Goal: Task Accomplishment & Management: Complete application form

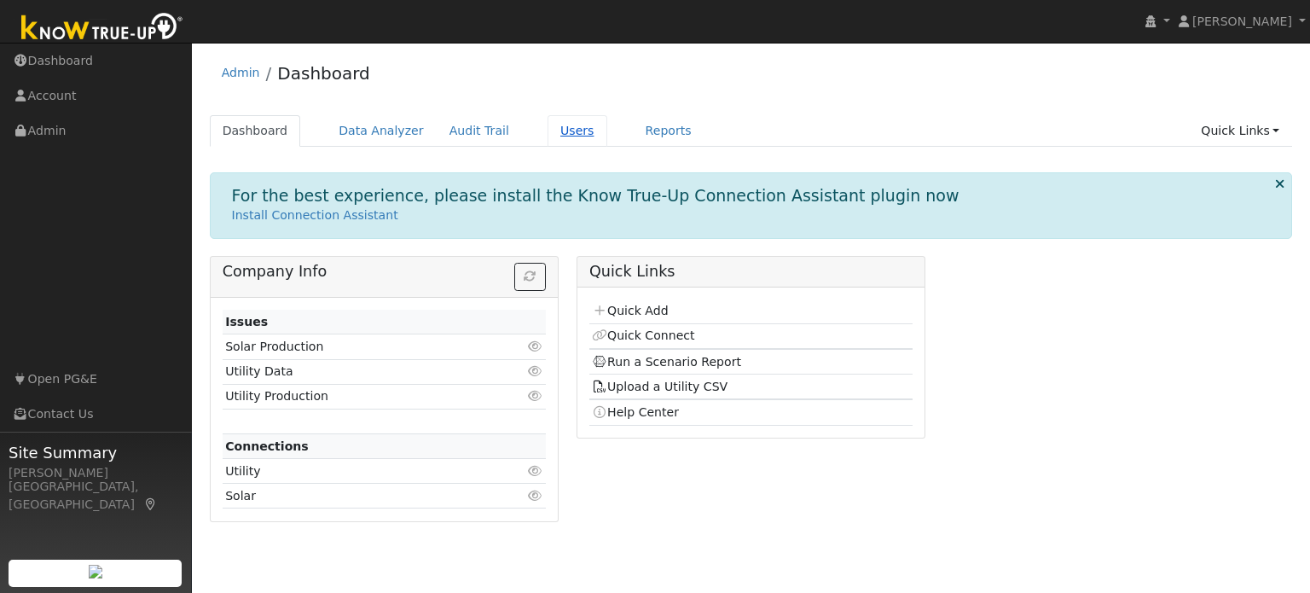
click at [548, 139] on link "Users" at bounding box center [578, 131] width 60 height 32
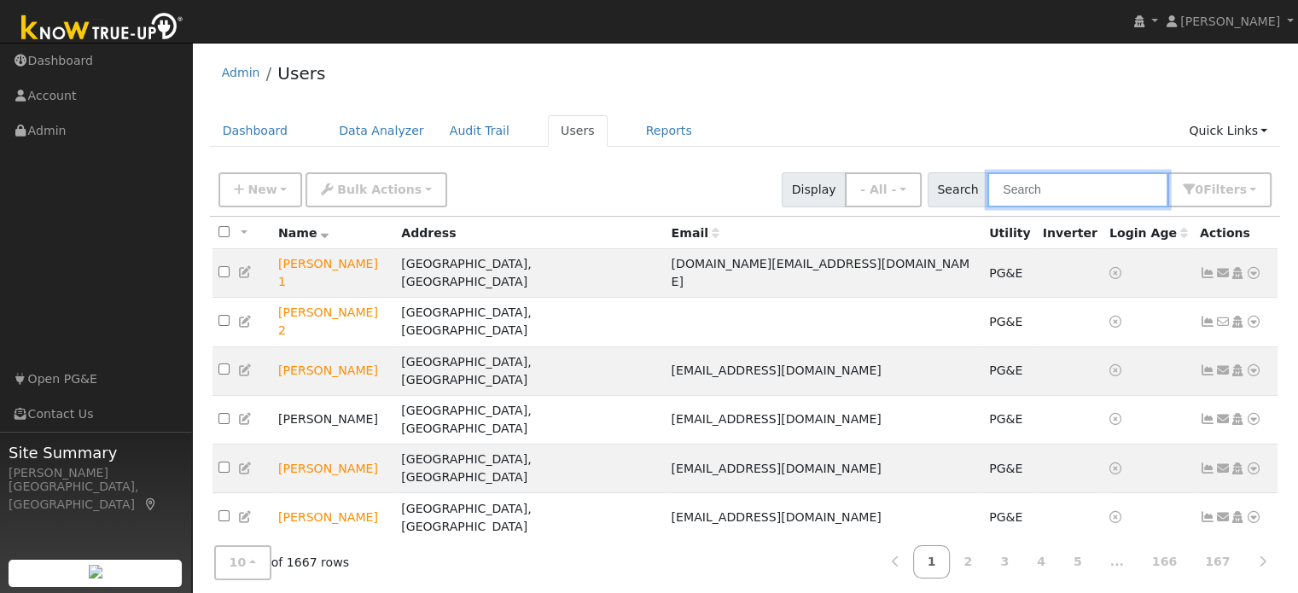
click at [1053, 177] on input "text" at bounding box center [1077, 189] width 181 height 35
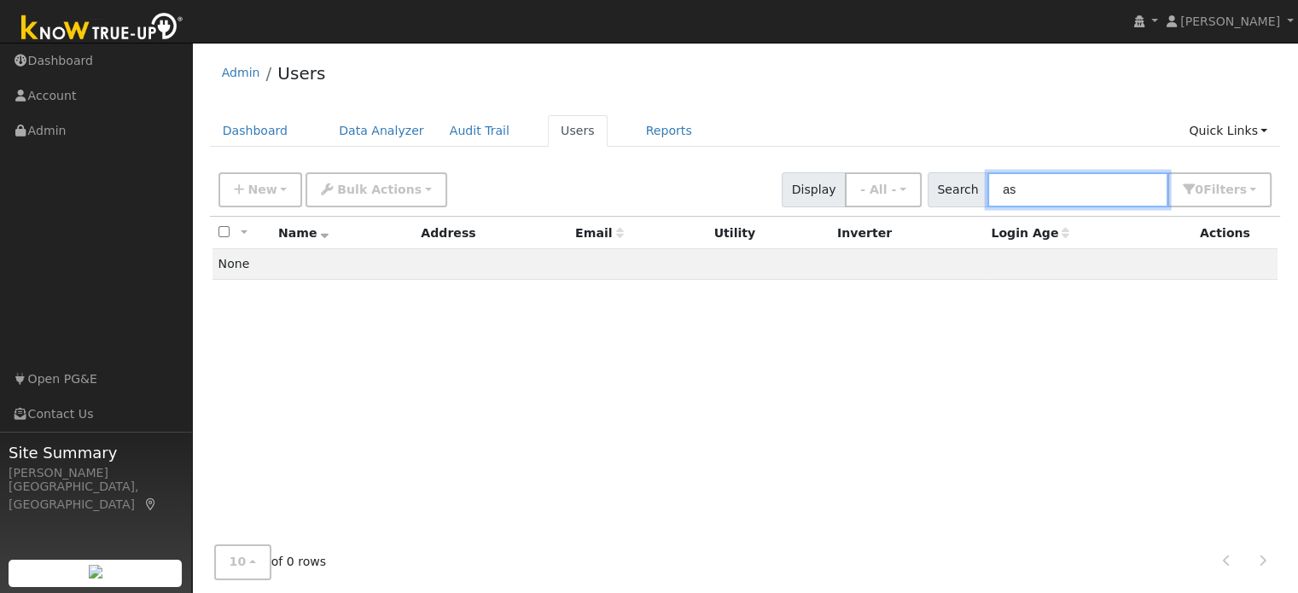
type input "a"
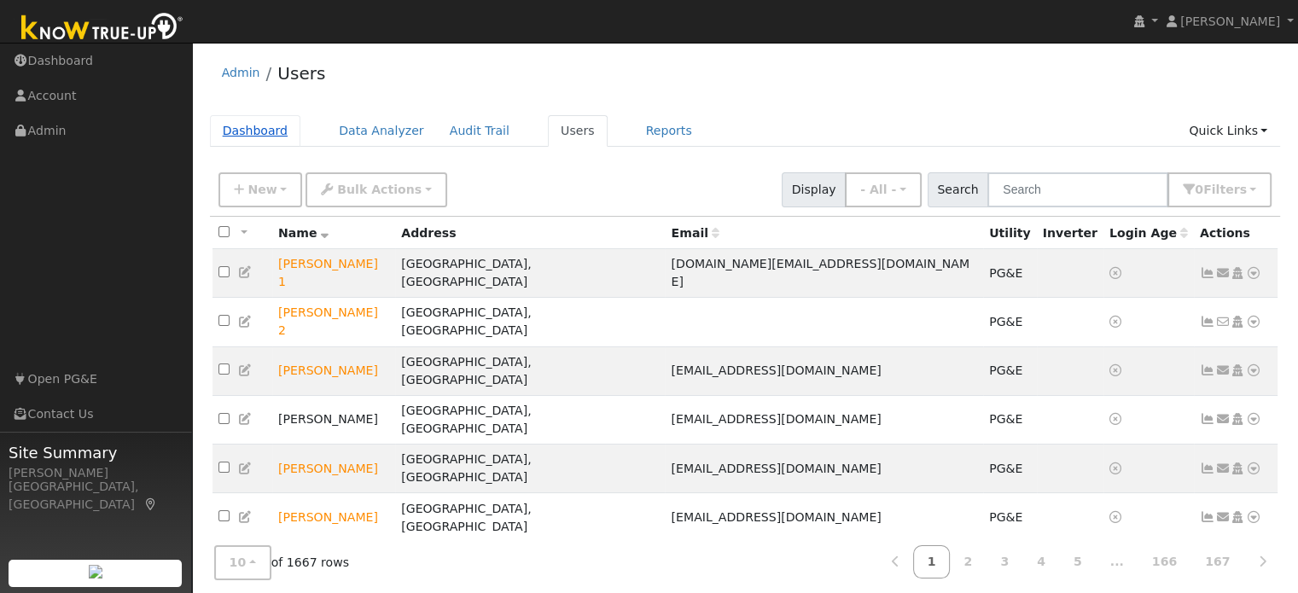
click at [236, 133] on link "Dashboard" at bounding box center [255, 131] width 91 height 32
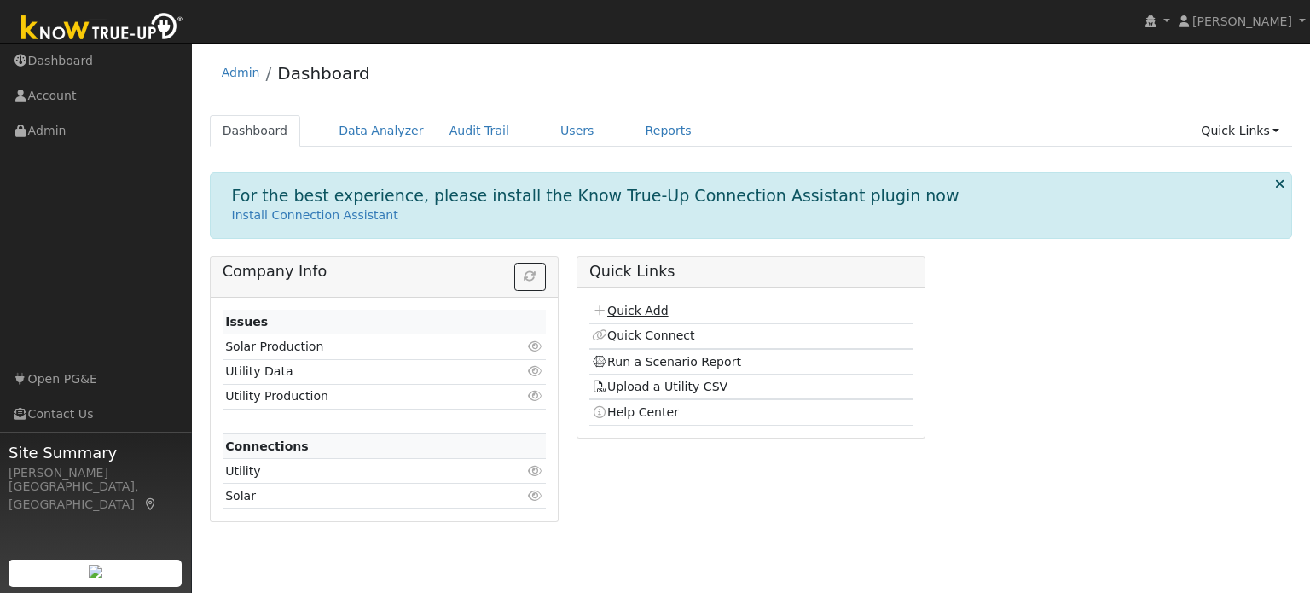
click at [629, 310] on link "Quick Add" at bounding box center [630, 311] width 76 height 14
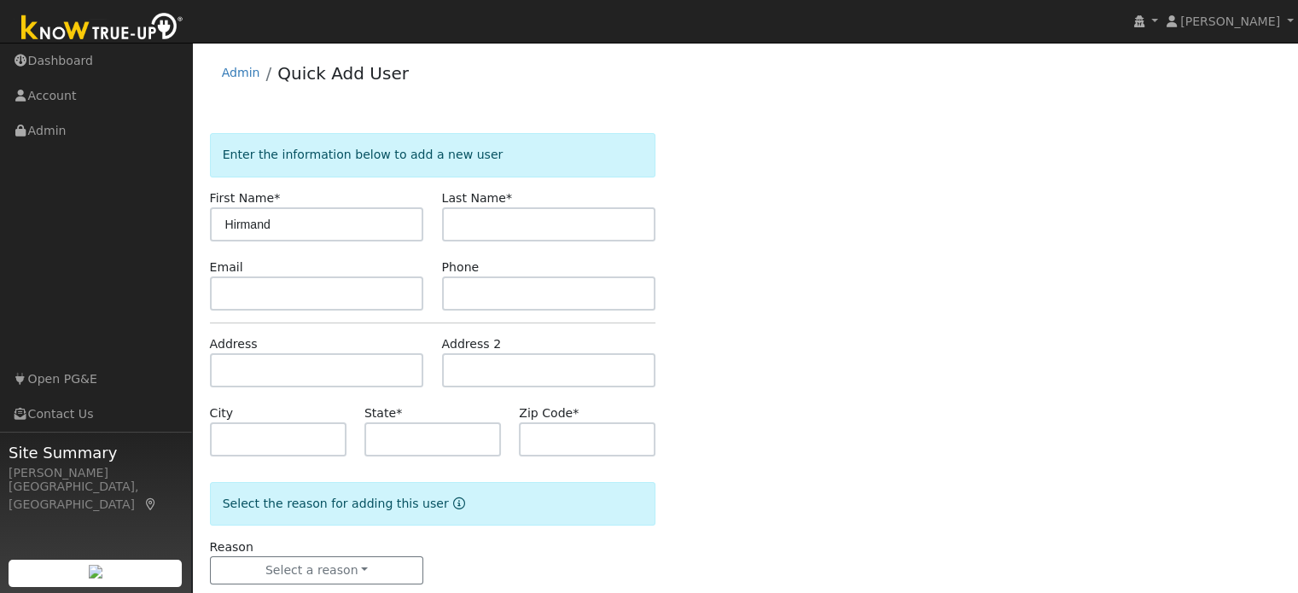
type input "Hirmand"
click at [548, 224] on input "text" at bounding box center [549, 224] width 214 height 34
type input "Askari"
click at [471, 299] on input "text" at bounding box center [549, 293] width 214 height 34
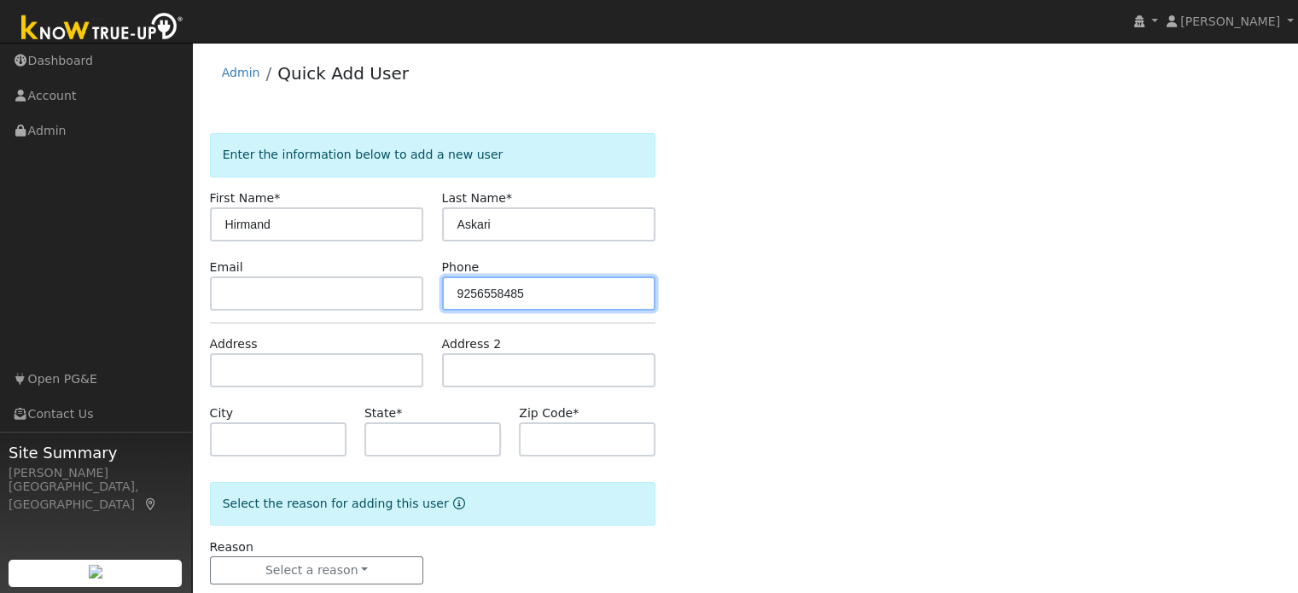
type input "9256558485"
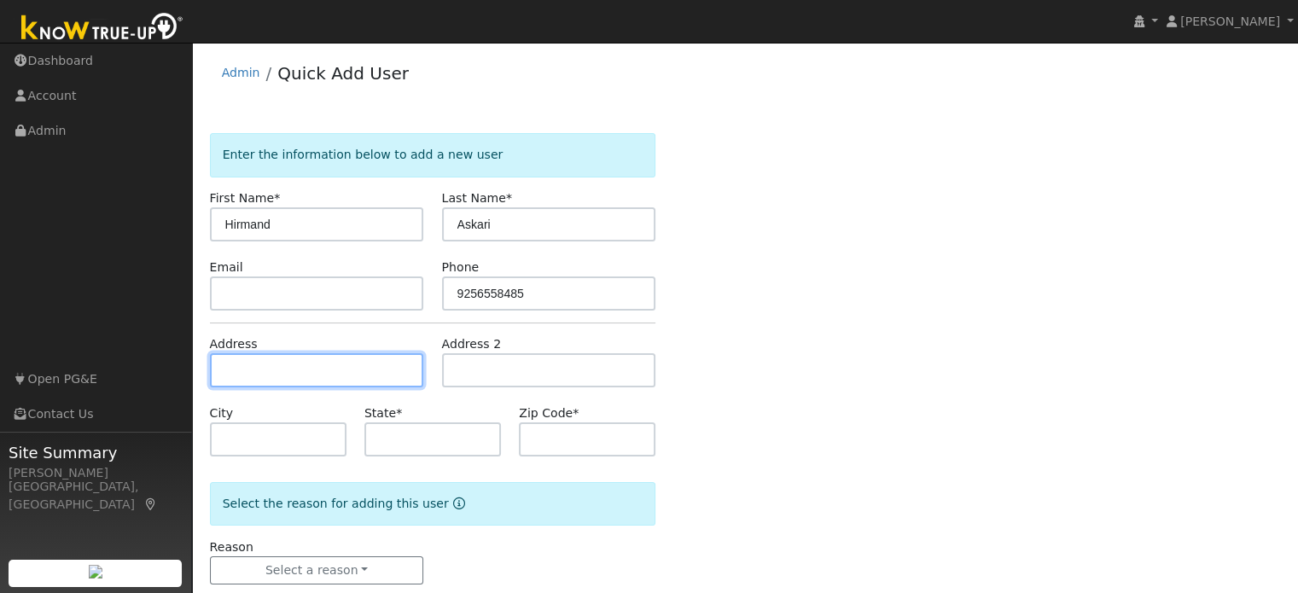
click at [276, 371] on input "text" at bounding box center [317, 370] width 214 height 34
click at [358, 372] on input "text" at bounding box center [317, 370] width 214 height 34
paste input "t1710 Piute St"
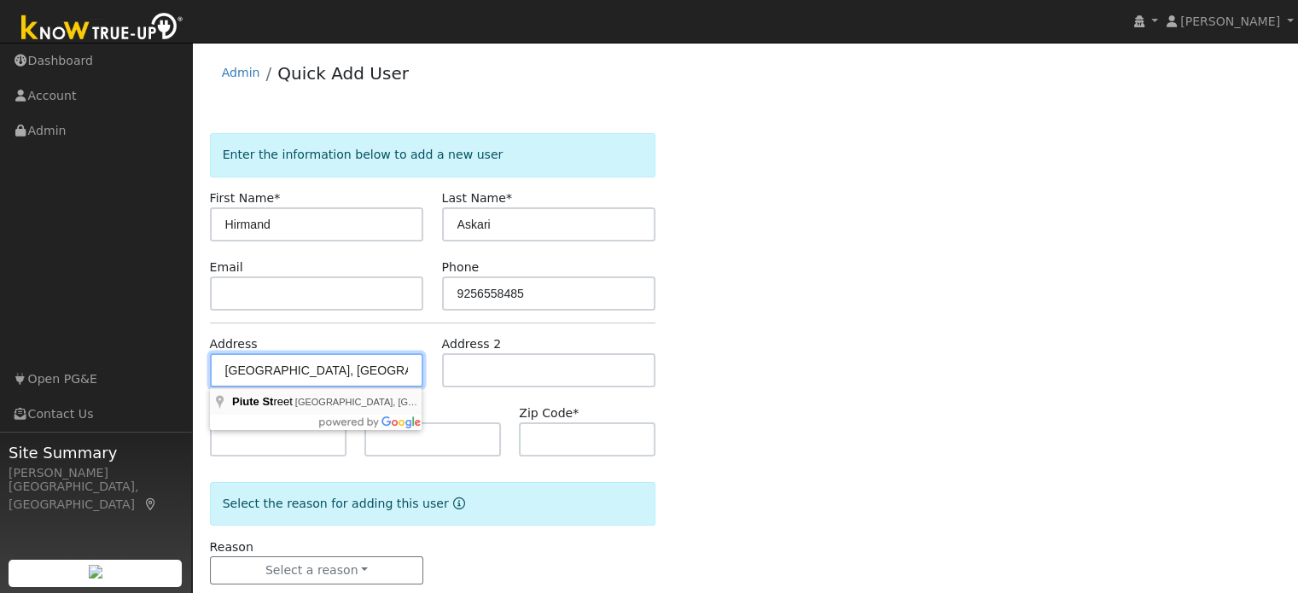
type input "Piute Street"
type input "Rocklin"
type input "CA"
type input "95765"
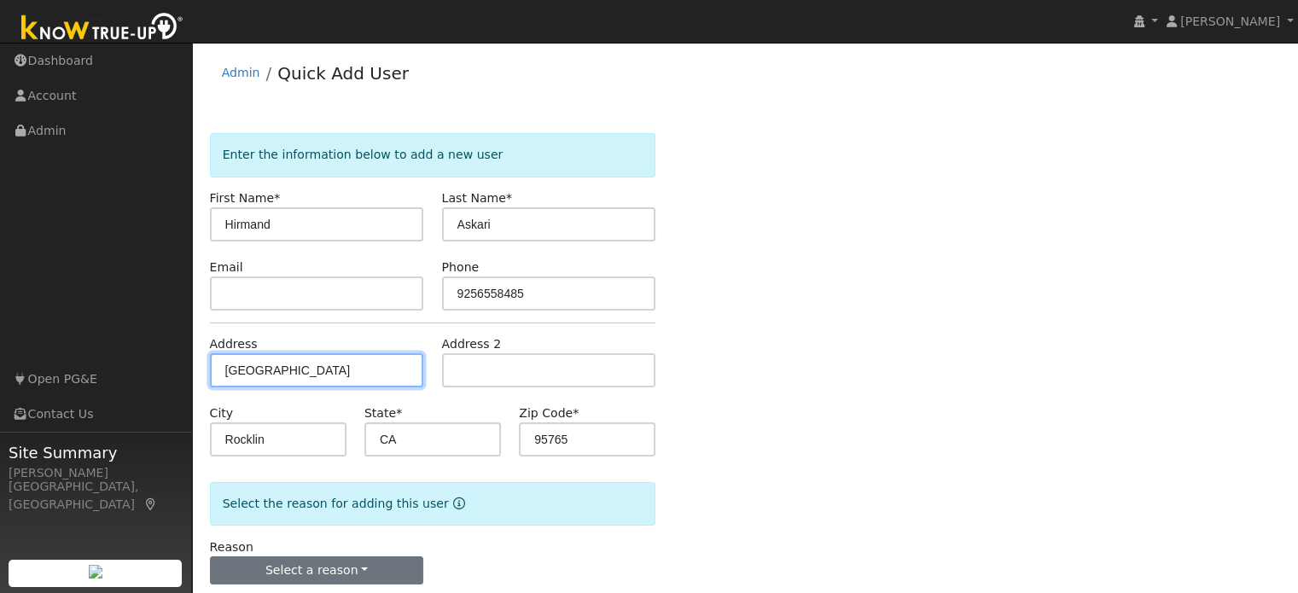
scroll to position [33, 0]
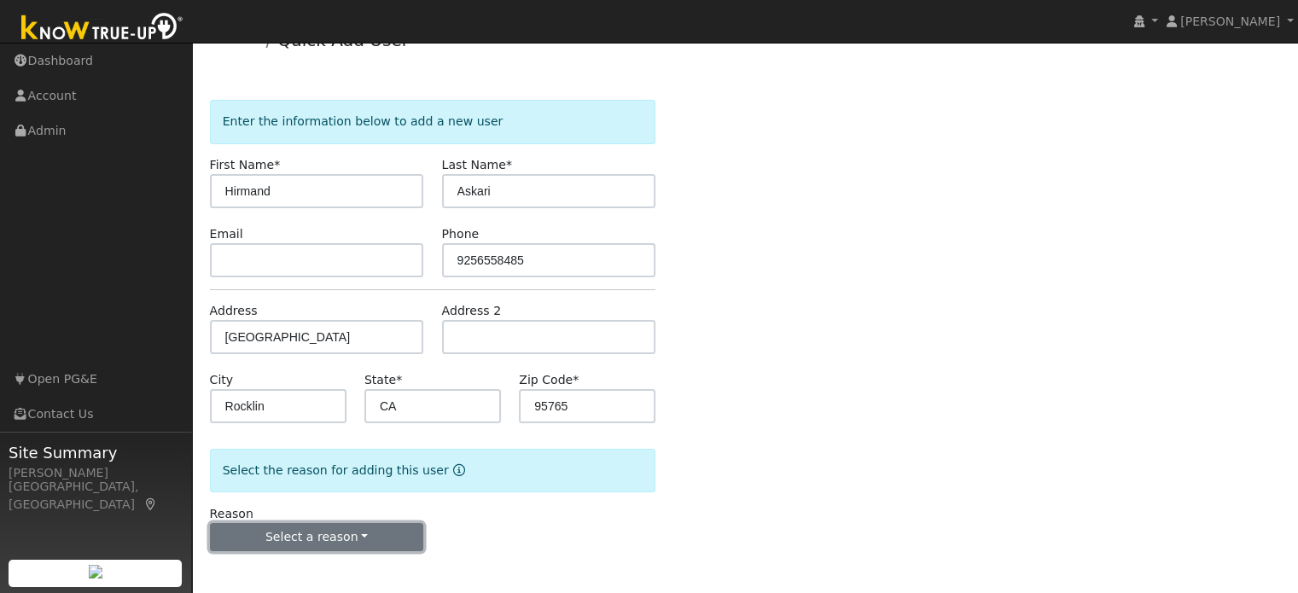
click at [322, 537] on button "Select a reason" at bounding box center [317, 537] width 214 height 29
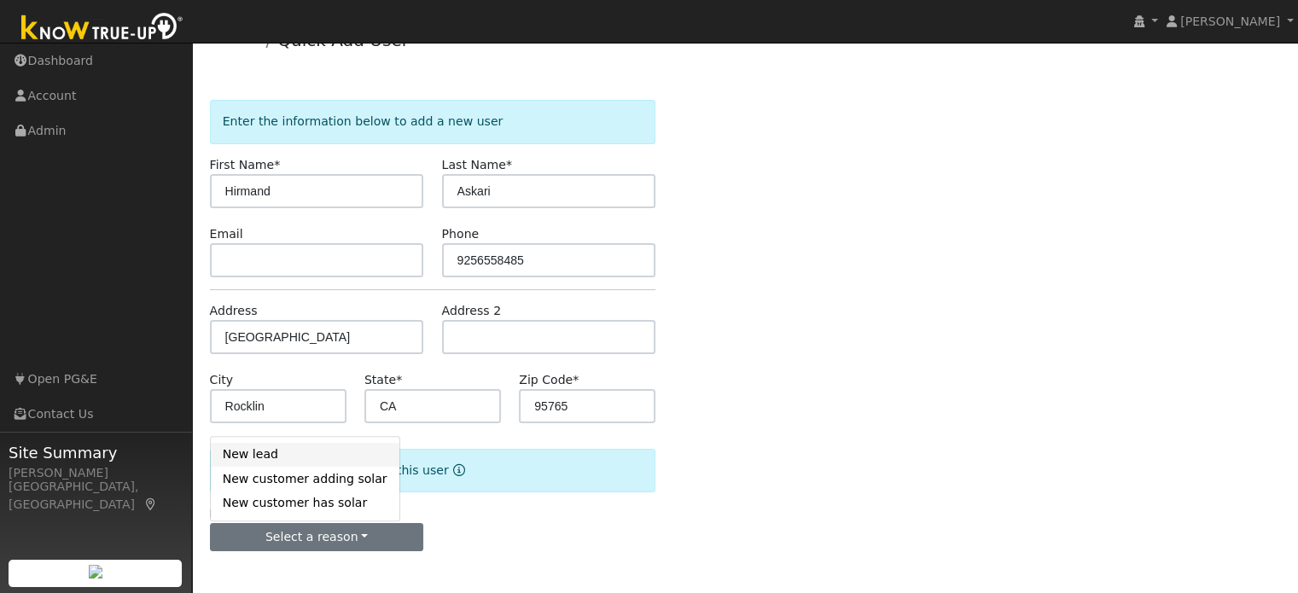
click at [283, 453] on link "New lead" at bounding box center [305, 455] width 189 height 24
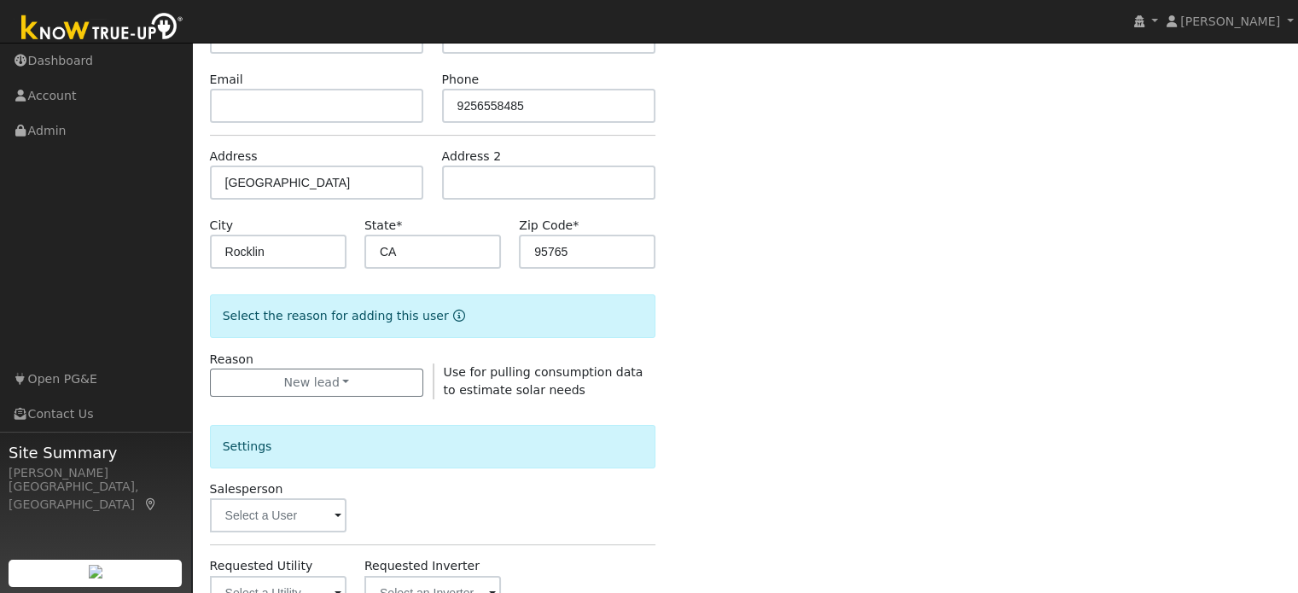
scroll to position [189, 0]
click at [280, 521] on input "text" at bounding box center [278, 514] width 136 height 34
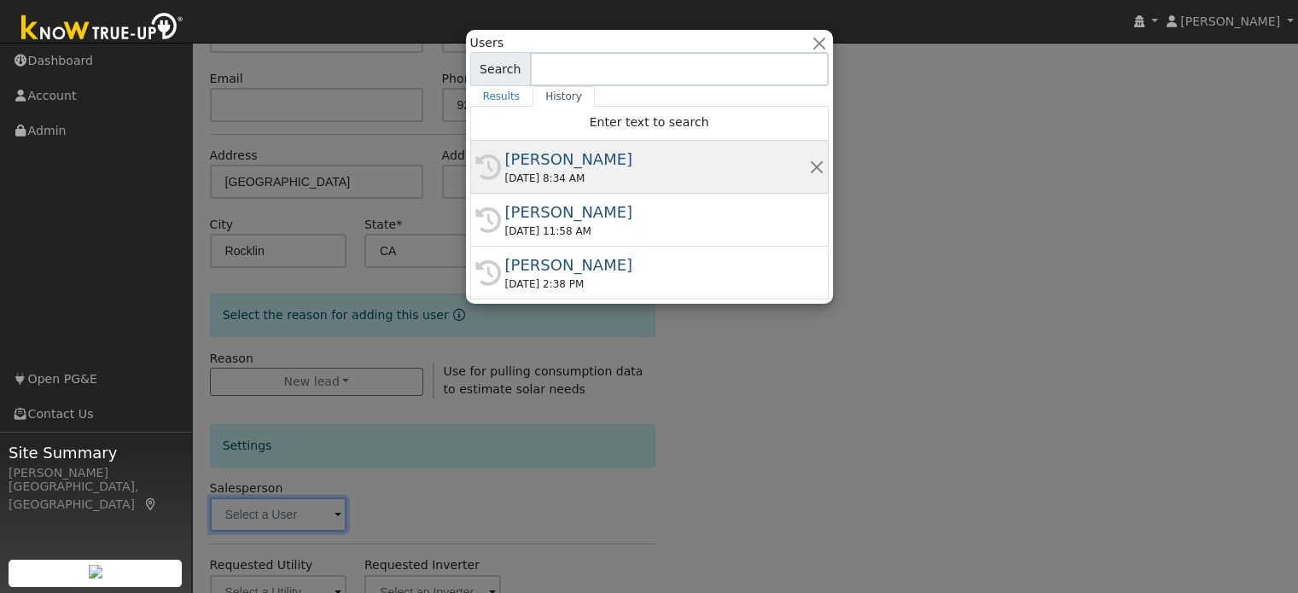
click at [642, 176] on div "09/06/2025 8:34 AM" at bounding box center [657, 178] width 304 height 15
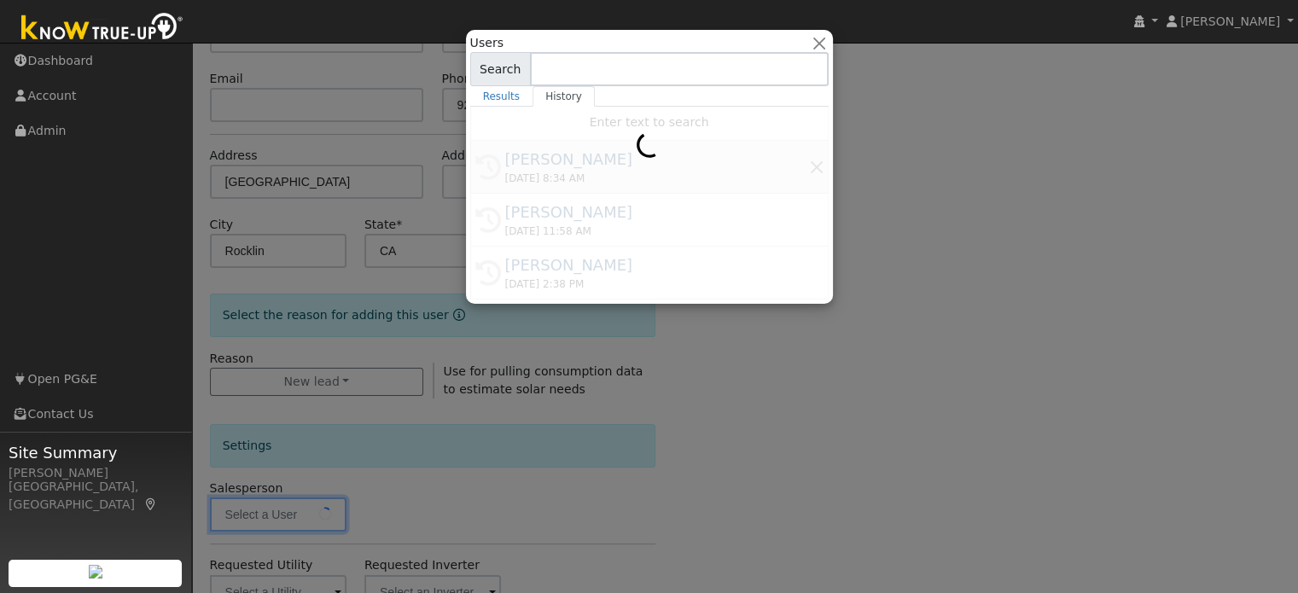
type input "[PERSON_NAME]"
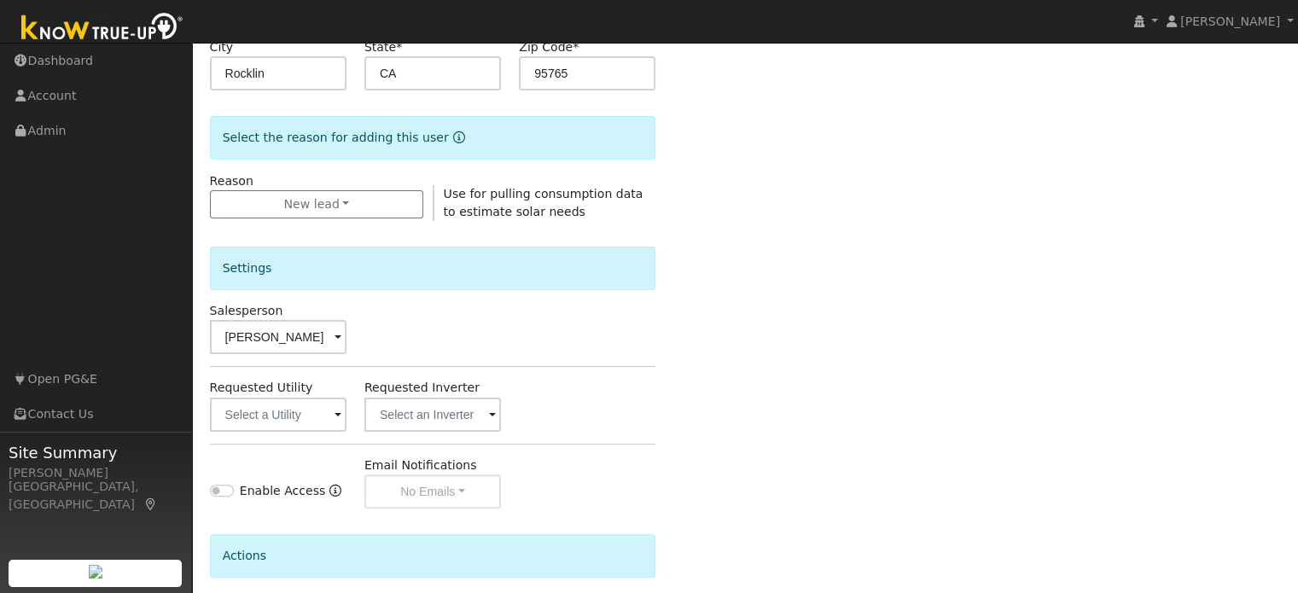
scroll to position [368, 0]
click at [286, 405] on input "text" at bounding box center [278, 413] width 136 height 34
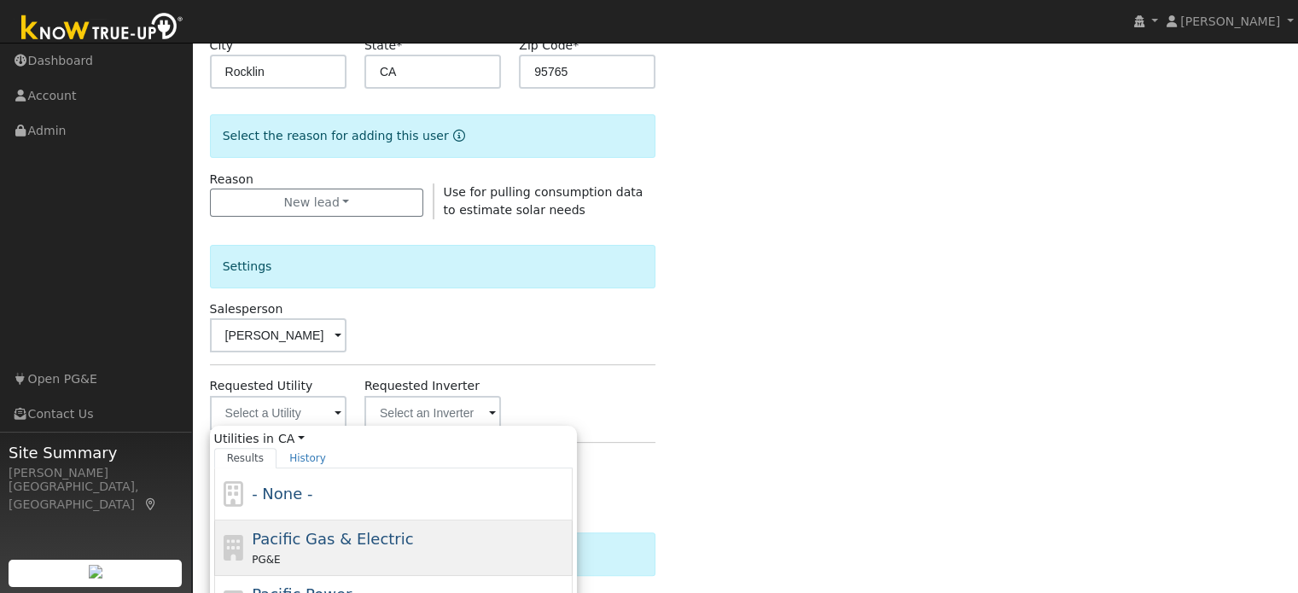
click at [331, 531] on span "Pacific Gas & Electric" at bounding box center [332, 539] width 161 height 18
type input "Pacific Gas & Electric"
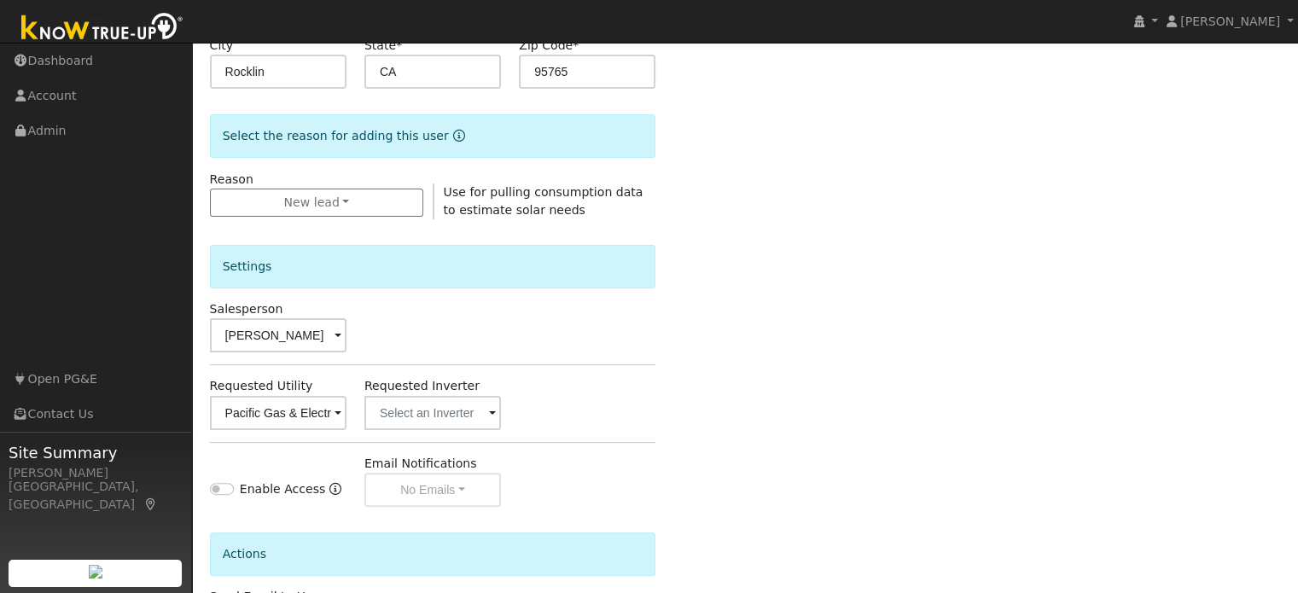
scroll to position [509, 0]
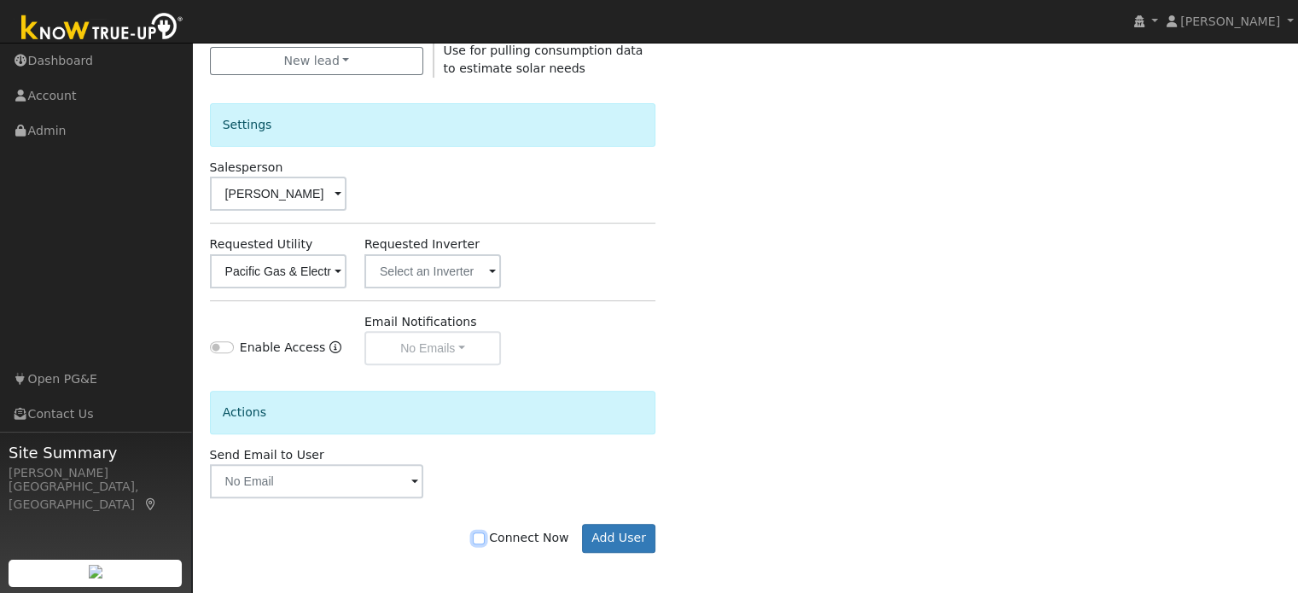
click at [485, 536] on input "Connect Now" at bounding box center [479, 538] width 12 height 12
checkbox input "true"
click at [607, 540] on button "Add User" at bounding box center [619, 538] width 74 height 29
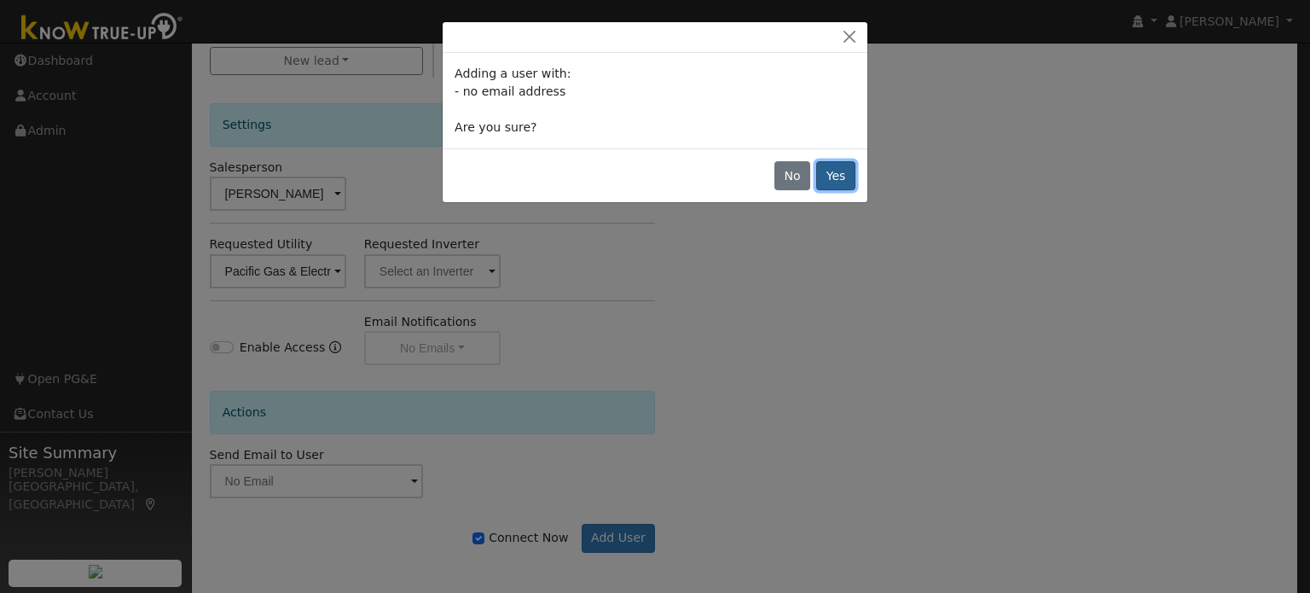
click at [833, 183] on button "Yes" at bounding box center [835, 175] width 39 height 29
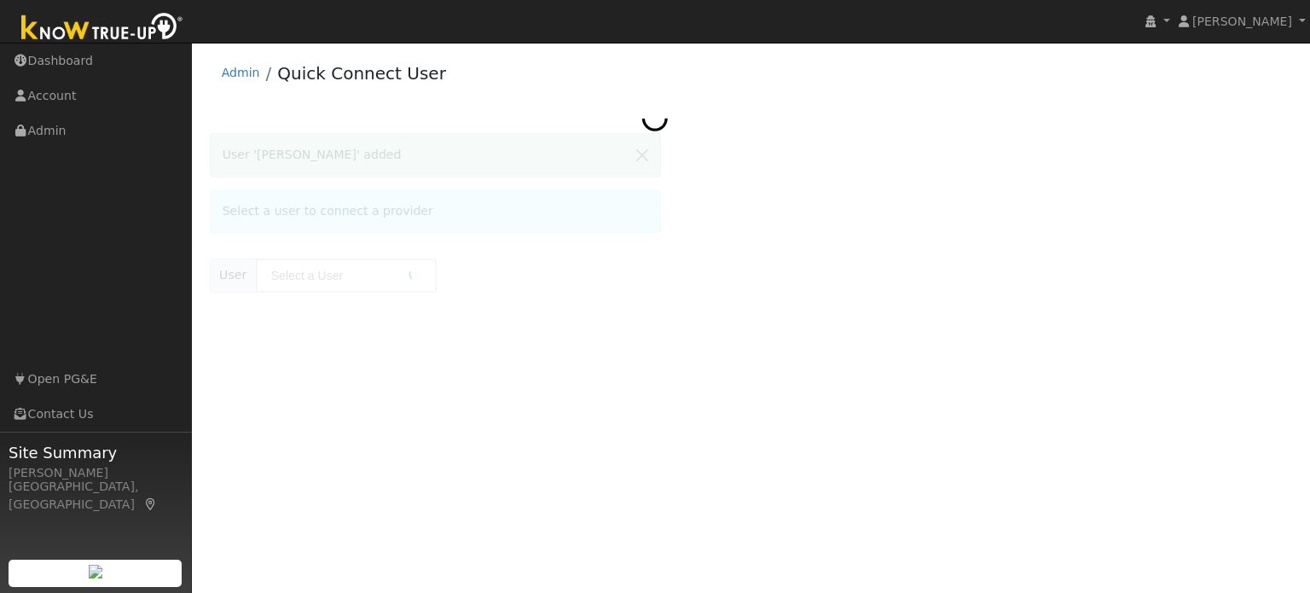
type input "[PERSON_NAME]"
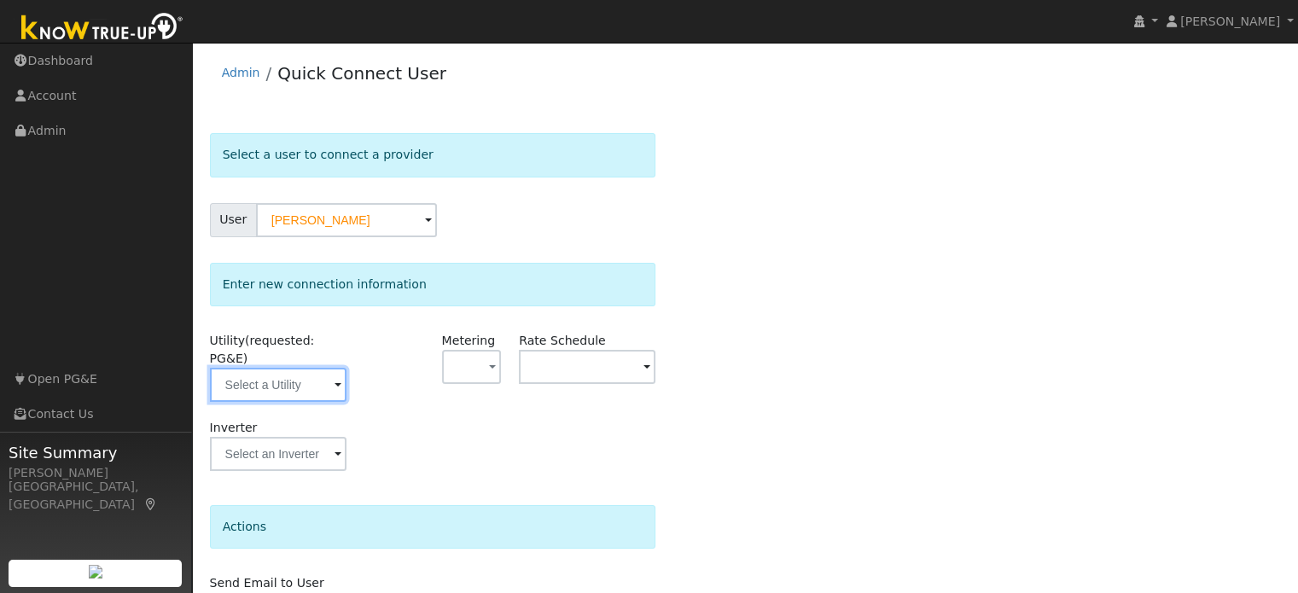
click at [270, 368] on input "text" at bounding box center [278, 385] width 136 height 34
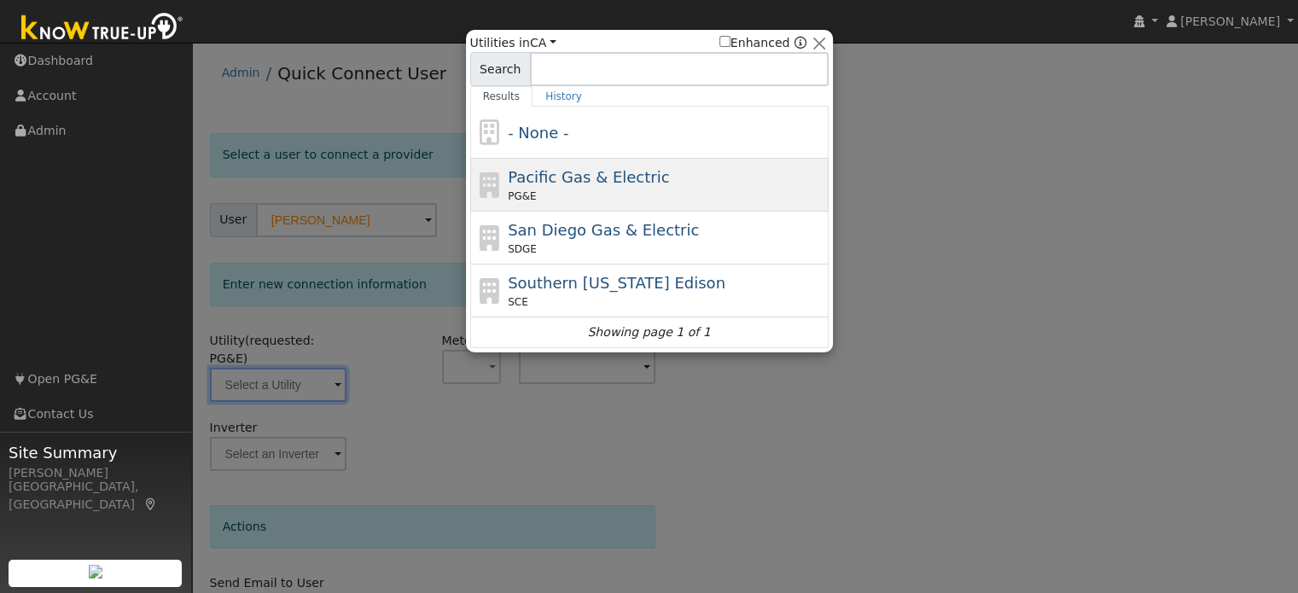
click at [533, 193] on div "PG&E" at bounding box center [666, 196] width 316 height 15
type input "PG&E"
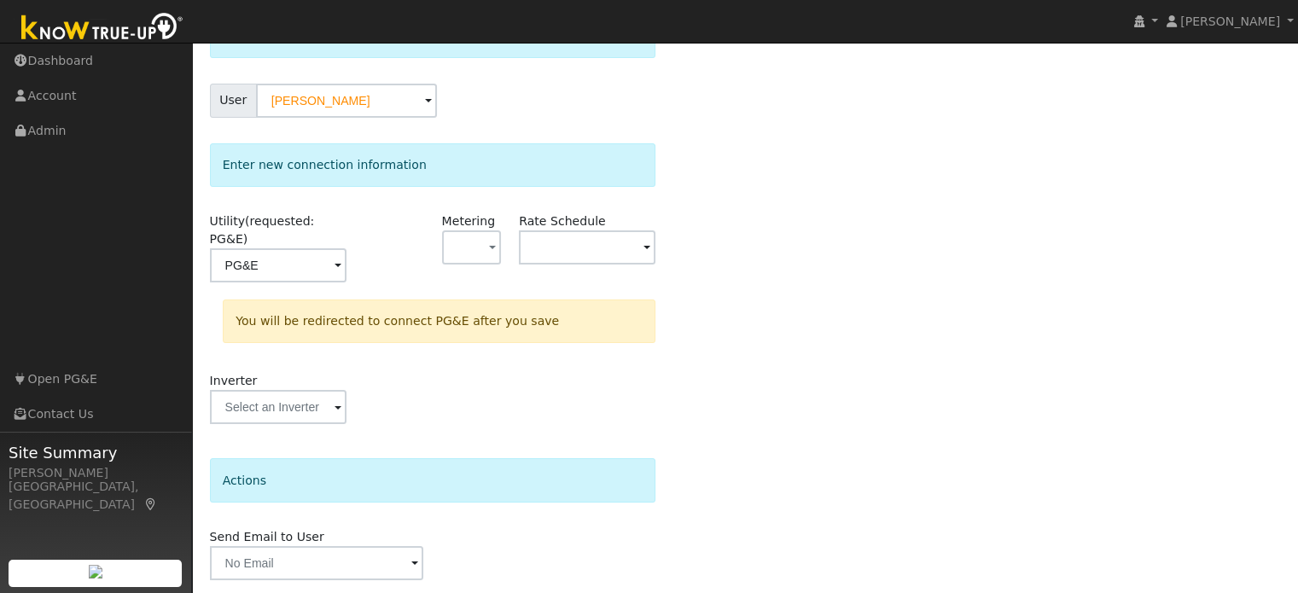
scroll to position [158, 0]
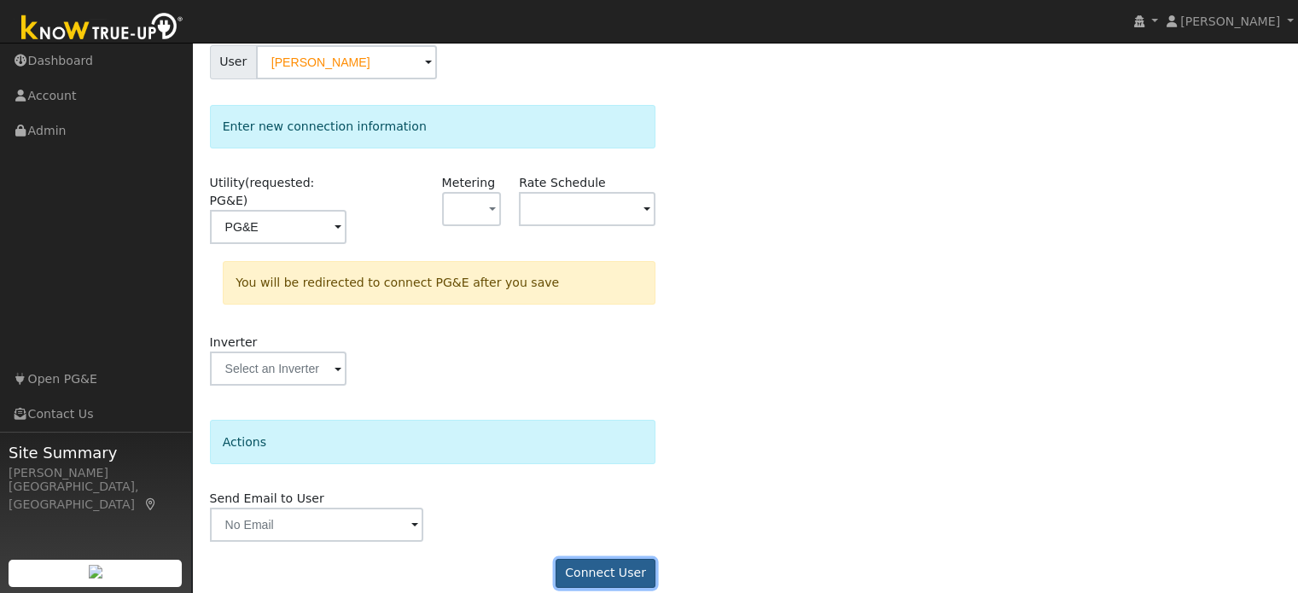
click at [618, 559] on button "Connect User" at bounding box center [605, 573] width 101 height 29
